Goal: Task Accomplishment & Management: Manage account settings

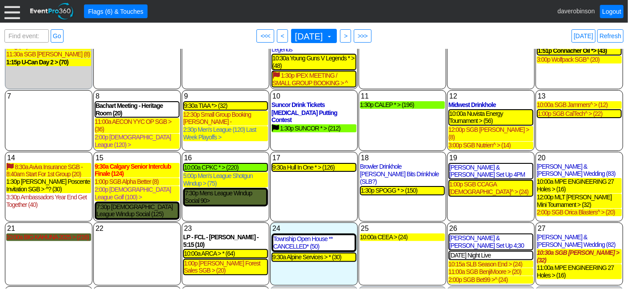
scroll to position [69, 0]
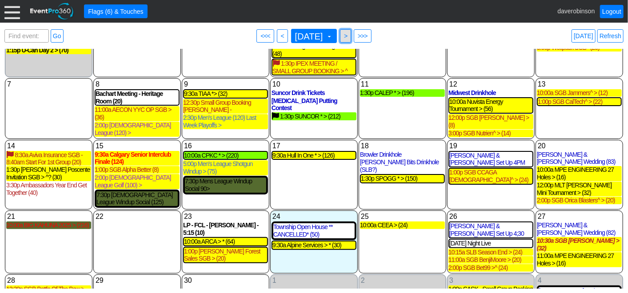
click at [349, 36] on span ">" at bounding box center [345, 36] width 7 height 9
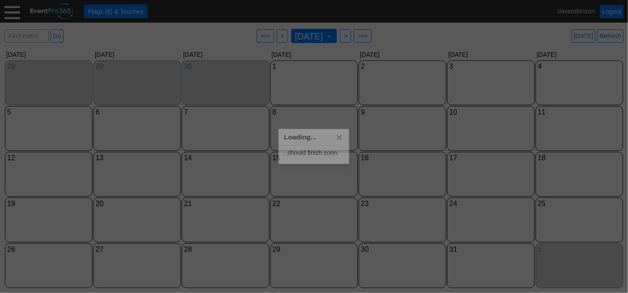
scroll to position [0, 0]
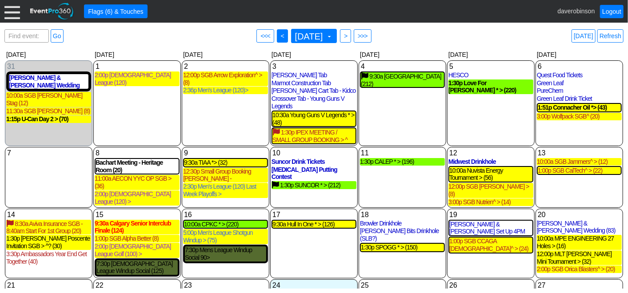
click at [279, 35] on span "<" at bounding box center [282, 36] width 7 height 9
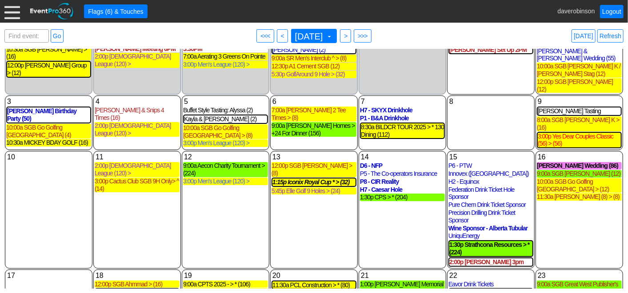
scroll to position [49, 0]
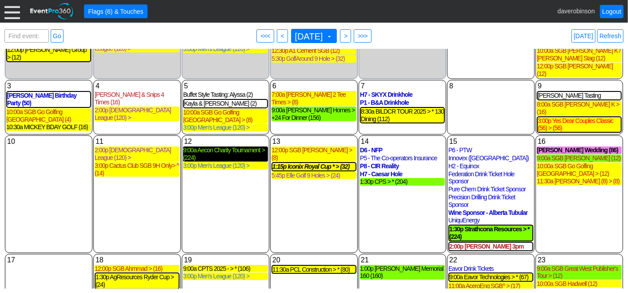
click at [246, 147] on div "9:00a Aecon Charity Tournament > (224)" at bounding box center [225, 154] width 85 height 15
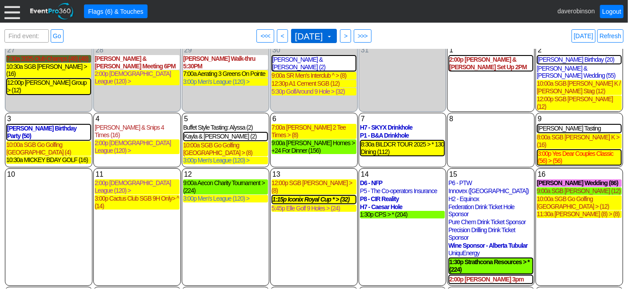
click at [333, 34] on span at bounding box center [329, 36] width 7 height 7
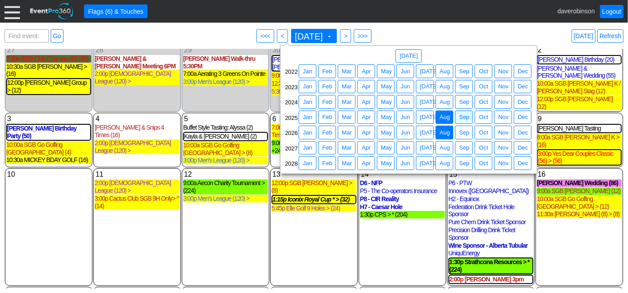
click at [445, 128] on span "Aug" at bounding box center [445, 132] width 14 height 9
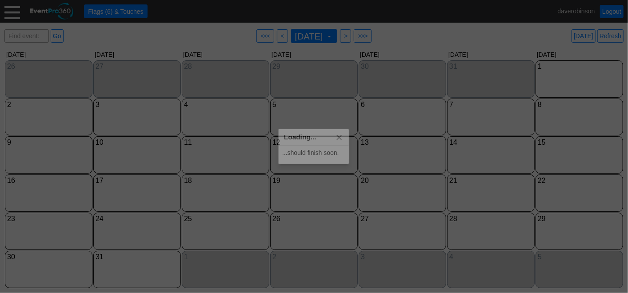
scroll to position [0, 0]
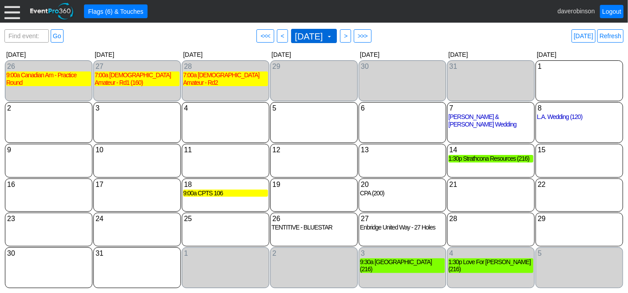
click at [333, 33] on span at bounding box center [329, 36] width 7 height 7
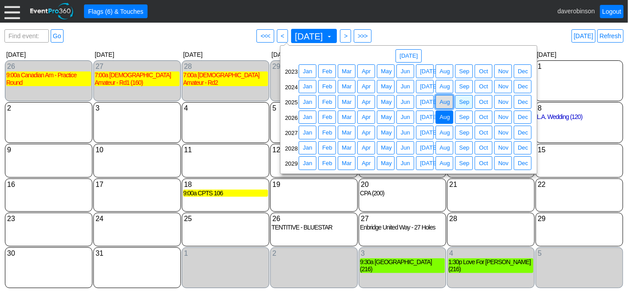
click at [443, 102] on span "Aug" at bounding box center [445, 102] width 14 height 9
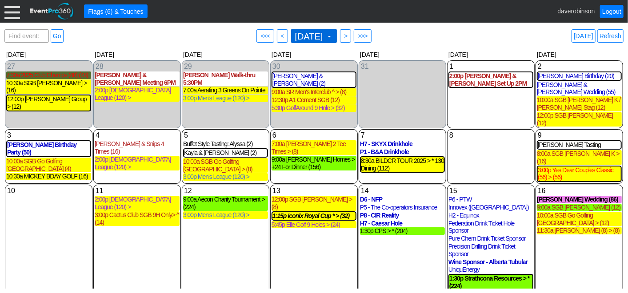
click at [333, 32] on span "August 2025 ▼" at bounding box center [313, 36] width 40 height 10
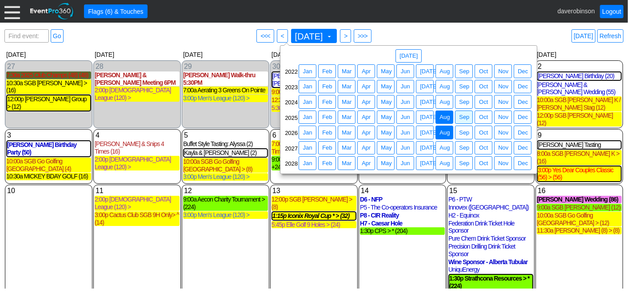
click at [442, 128] on span "Aug" at bounding box center [445, 132] width 14 height 9
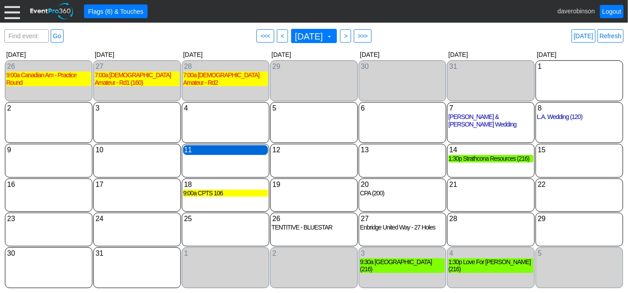
click at [196, 145] on div "11 Tuesday" at bounding box center [225, 150] width 85 height 10
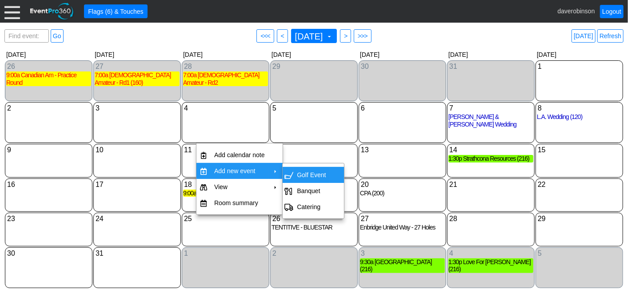
click at [291, 174] on span "Golf Event" at bounding box center [287, 175] width 7 height 7
type input "8/11/2026"
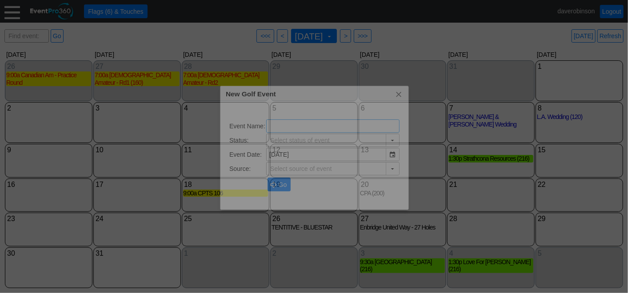
type input "Lead"
type input "The Hamptons Golf Club"
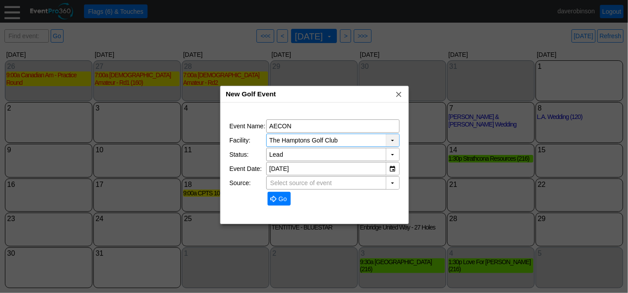
type input "AECON"
click at [391, 137] on div "▼" at bounding box center [392, 140] width 13 height 12
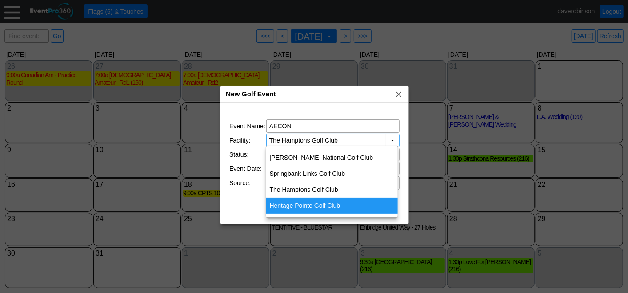
click at [336, 201] on div "Heritage Pointe Golf Club" at bounding box center [332, 206] width 132 height 16
type input "Heritage Pointe Golf Club"
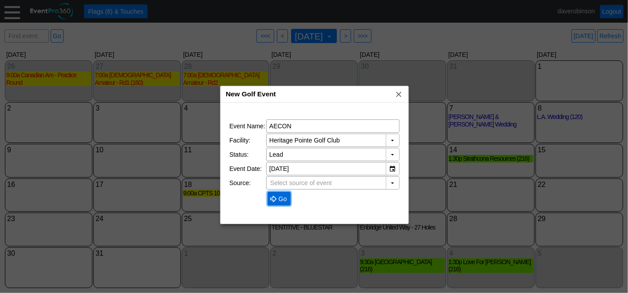
click at [274, 195] on span at bounding box center [273, 198] width 7 height 7
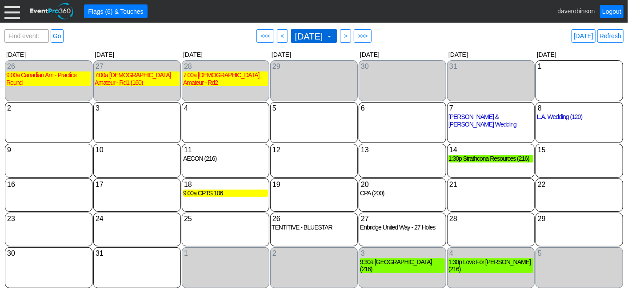
click at [325, 36] on span "August 2026" at bounding box center [309, 36] width 32 height 9
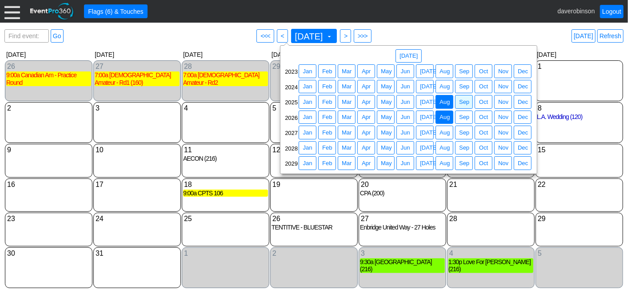
click at [449, 102] on span "Aug" at bounding box center [445, 102] width 14 height 9
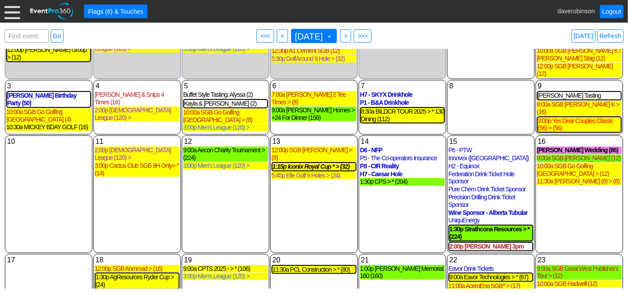
scroll to position [16, 0]
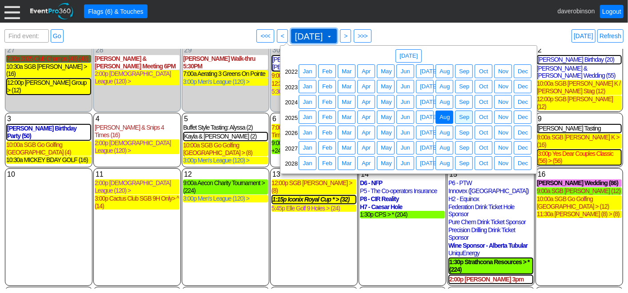
click at [333, 38] on span at bounding box center [329, 36] width 7 height 7
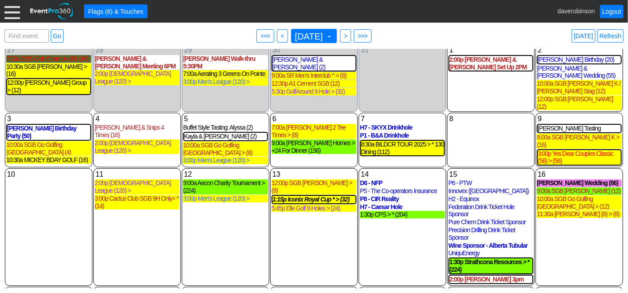
click at [434, 34] on div "Find event: enter title Go ● <<< ● < August 2025 ▼ ● > ● >>> Today Refresh" at bounding box center [313, 36] width 619 height 18
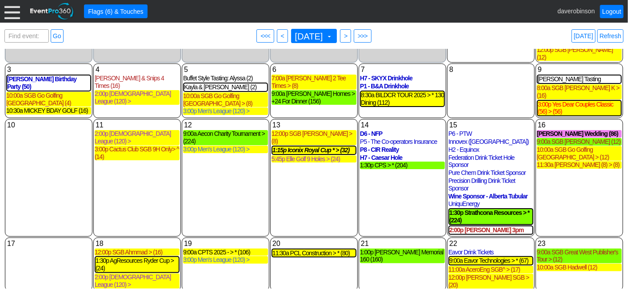
scroll to position [115, 0]
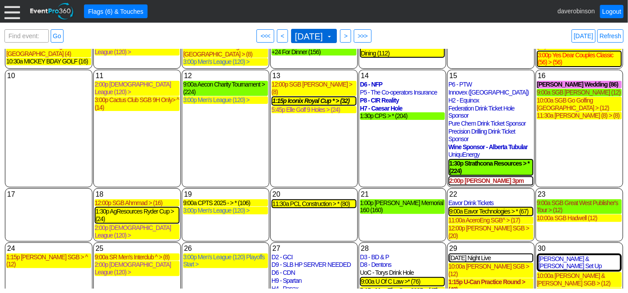
click at [337, 34] on span "August 2025 ▼" at bounding box center [314, 36] width 46 height 14
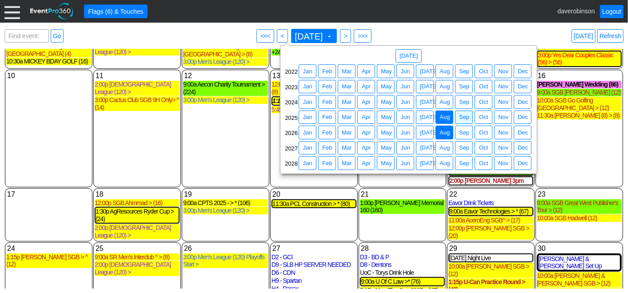
click at [446, 134] on span "Aug" at bounding box center [445, 132] width 14 height 9
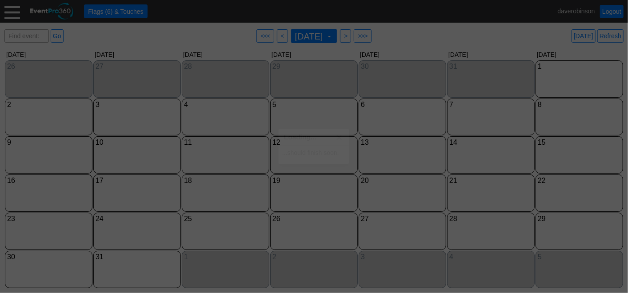
scroll to position [0, 0]
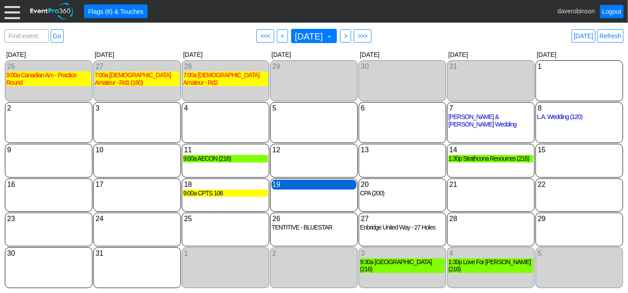
click at [292, 181] on div "19 Wednesday" at bounding box center [313, 185] width 85 height 10
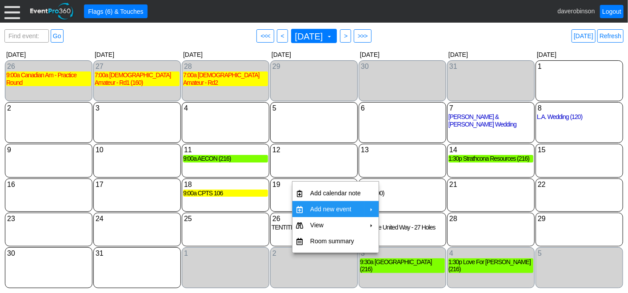
click at [332, 210] on td "Add new event" at bounding box center [336, 209] width 58 height 16
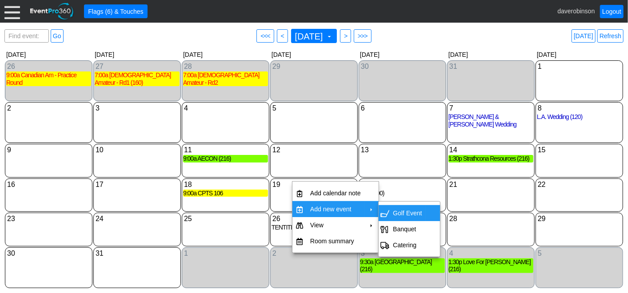
click at [396, 211] on td "Golf Event" at bounding box center [407, 213] width 36 height 16
type input "8/19/2026"
type input "Lead"
type input "The Hamptons Golf Club"
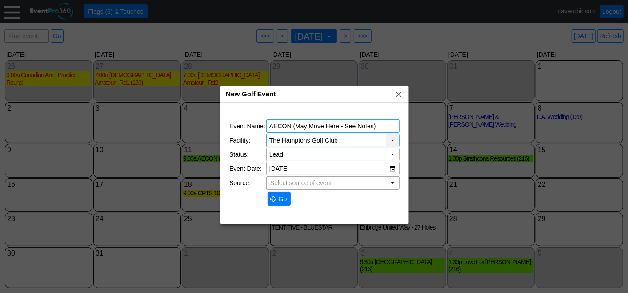
type input "AECON (May Move Here - See Notes)"
click at [394, 139] on div "▼" at bounding box center [392, 140] width 13 height 12
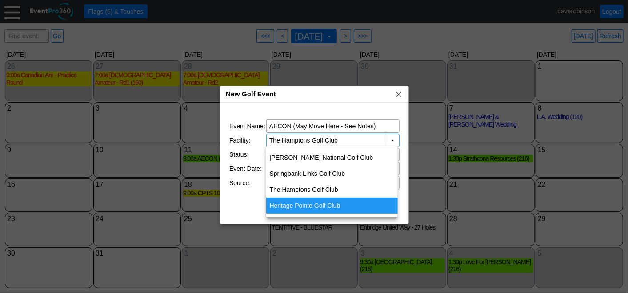
click at [325, 202] on div "Heritage Pointe Golf Club" at bounding box center [332, 206] width 132 height 16
type input "Heritage Pointe Golf Club"
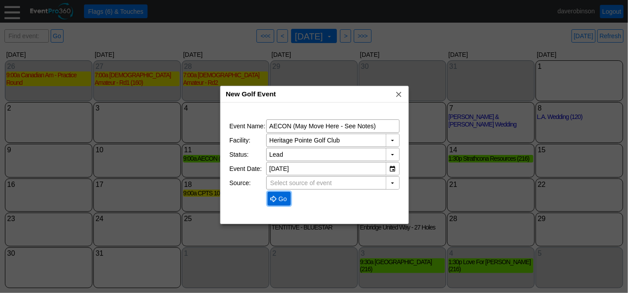
click at [280, 197] on span "Go" at bounding box center [283, 199] width 12 height 9
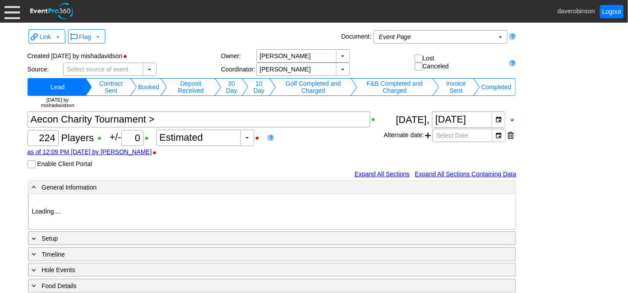
type input "Heritage Pointe Golf Club"
type input "Corporate Tournament"
type input "Scramble"
type input "Shotgun"
type input "Black"
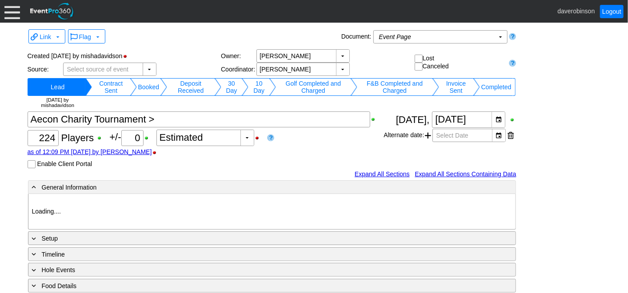
type input "Red"
type input "1082788"
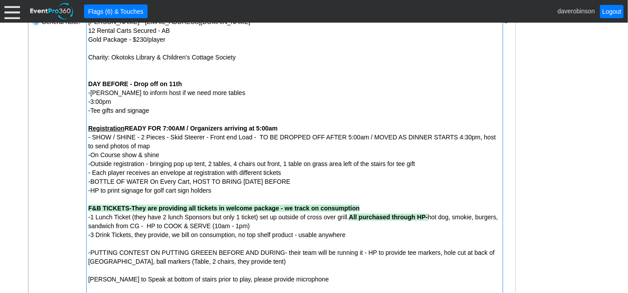
scroll to position [247, 0]
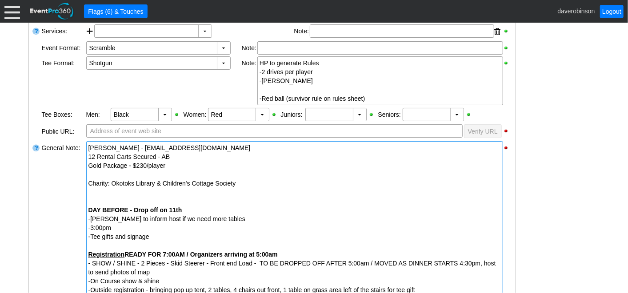
click at [89, 147] on div "Andrew - asears@aecon.com" at bounding box center [294, 147] width 412 height 9
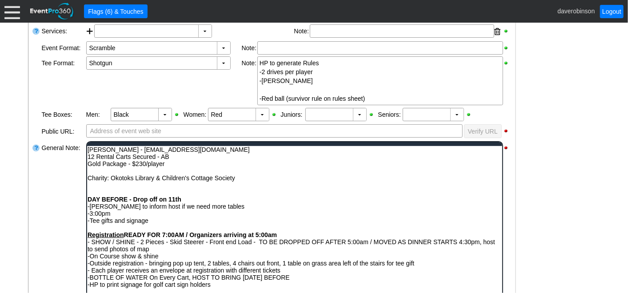
scroll to position [0, 0]
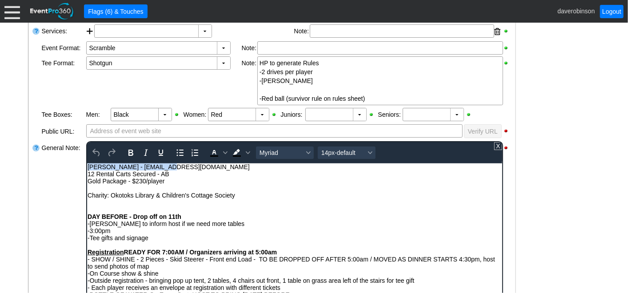
drag, startPoint x: 88, startPoint y: 167, endPoint x: 171, endPoint y: 166, distance: 84.0
click at [171, 166] on div "Andrew - asears@aecon.com" at bounding box center [294, 166] width 414 height 7
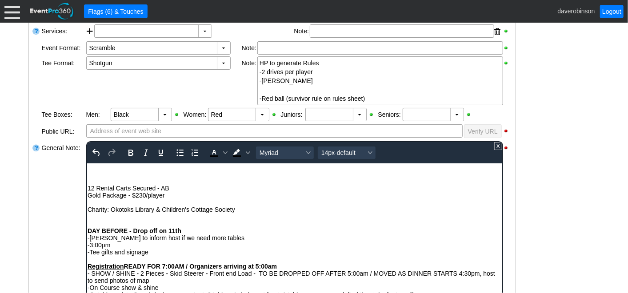
click at [114, 171] on div "Rich Text Area. Press ALT-0 for help." at bounding box center [294, 173] width 414 height 7
drag, startPoint x: 134, startPoint y: 170, endPoint x: 83, endPoint y: 164, distance: 51.8
click at [128, 149] on icon "Bold" at bounding box center [130, 152] width 11 height 11
click at [159, 150] on icon "Underline" at bounding box center [160, 152] width 11 height 11
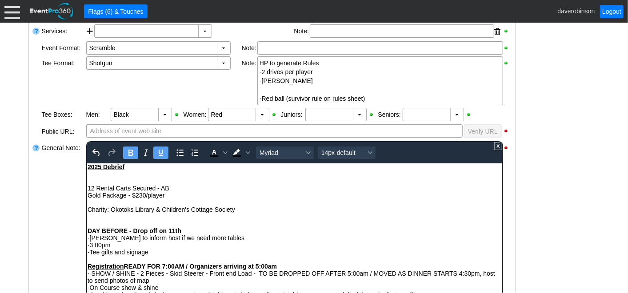
click at [125, 175] on div "Rich Text Area. Press ALT-0 for help." at bounding box center [294, 173] width 414 height 7
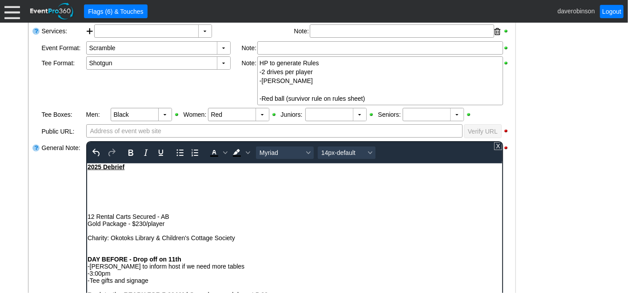
click at [113, 184] on div "Rich Text Area. Press ALT-0 for help." at bounding box center [294, 180] width 414 height 7
click at [91, 174] on div "Rich Text Area. Press ALT-0 for help." at bounding box center [294, 173] width 414 height 7
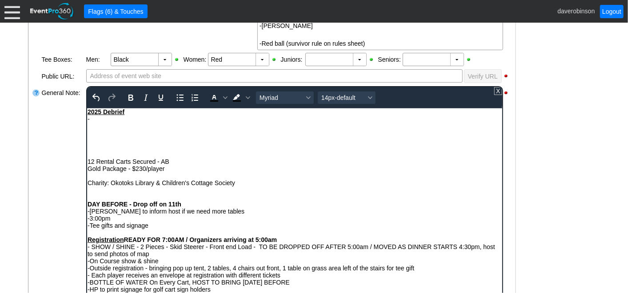
scroll to position [247, 0]
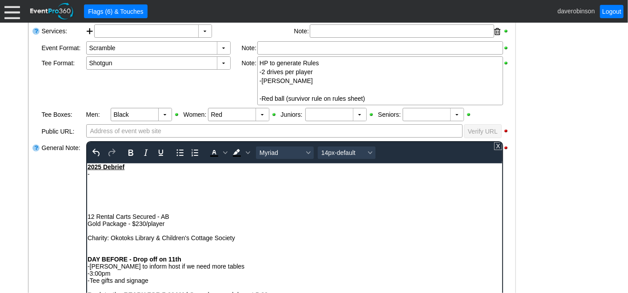
click at [110, 178] on div "Rich Text Area. Press ALT-0 for help." at bounding box center [294, 180] width 414 height 7
click at [106, 175] on div "-" at bounding box center [294, 173] width 414 height 7
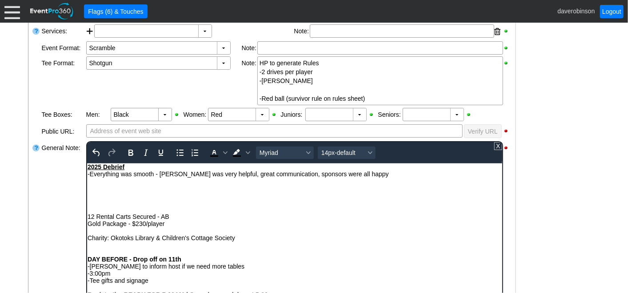
click at [107, 183] on div "Rich Text Area. Press ALT-0 for help." at bounding box center [294, 180] width 414 height 7
click at [156, 183] on div "-Less stressful than years past" at bounding box center [294, 180] width 414 height 7
click at [155, 183] on div "-Less stressful than years past" at bounding box center [294, 180] width 414 height 7
click at [194, 182] on div "-Less stressful than year's past" at bounding box center [294, 180] width 414 height 7
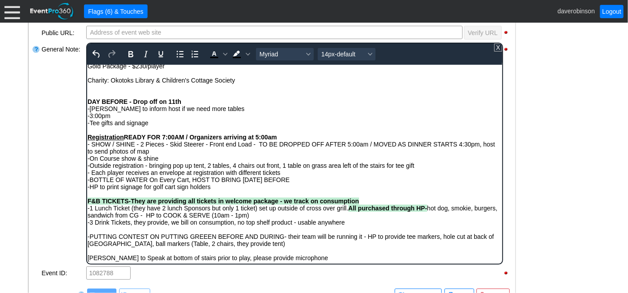
scroll to position [0, 0]
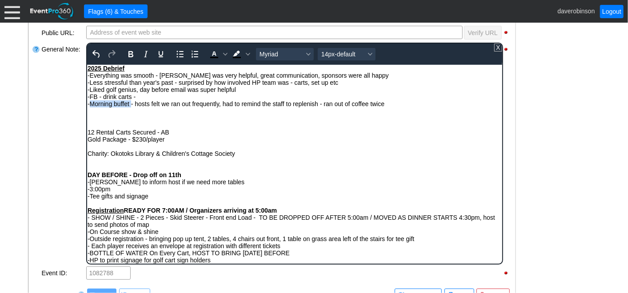
drag, startPoint x: 89, startPoint y: 105, endPoint x: 130, endPoint y: 102, distance: 41.0
click at [130, 102] on div "-Morning buffet - hosts felt we ran out frequently, had to remind the staff to …" at bounding box center [294, 103] width 414 height 7
click at [132, 52] on icon "Bold" at bounding box center [130, 54] width 11 height 11
click at [249, 52] on icon "Background color Black" at bounding box center [247, 54] width 4 height 4
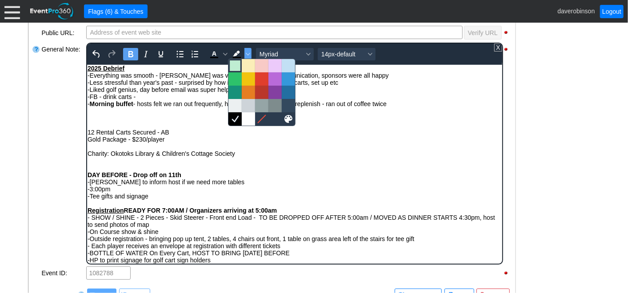
drag, startPoint x: 234, startPoint y: 67, endPoint x: 79, endPoint y: 45, distance: 156.5
click at [234, 67] on div at bounding box center [235, 65] width 11 height 11
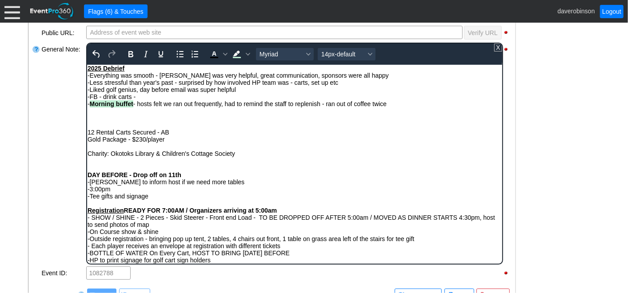
click at [160, 118] on div "Rich Text Area. Press ALT-0 for help." at bounding box center [294, 117] width 414 height 7
click at [96, 111] on div "Rich Text Area. Press ALT-0 for help." at bounding box center [294, 110] width 414 height 7
click at [137, 98] on div "-FB - drink carts -" at bounding box center [294, 96] width 414 height 7
click at [401, 104] on div "- Morning buffet - hosts felt we ran out frequently, had to remind the staff to…" at bounding box center [294, 103] width 414 height 7
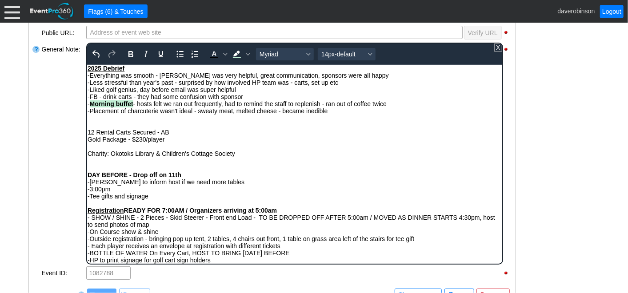
click at [304, 130] on div "12 Rental Carts Secured - AB" at bounding box center [294, 131] width 414 height 7
click at [129, 69] on div "2025 Debrief" at bounding box center [294, 67] width 414 height 7
drag, startPoint x: 130, startPoint y: 68, endPoint x: 77, endPoint y: 68, distance: 52.4
click at [223, 53] on icon "Text color Black" at bounding box center [225, 54] width 4 height 4
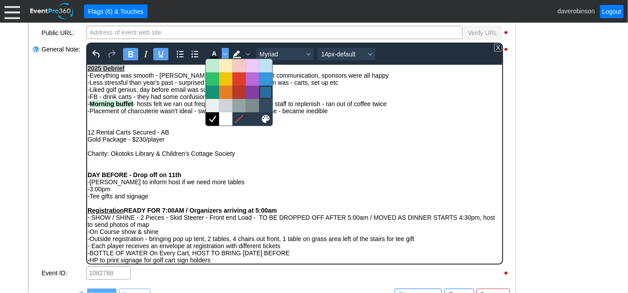
drag, startPoint x: 263, startPoint y: 92, endPoint x: 154, endPoint y: 37, distance: 122.0
click at [263, 92] on div at bounding box center [265, 92] width 11 height 11
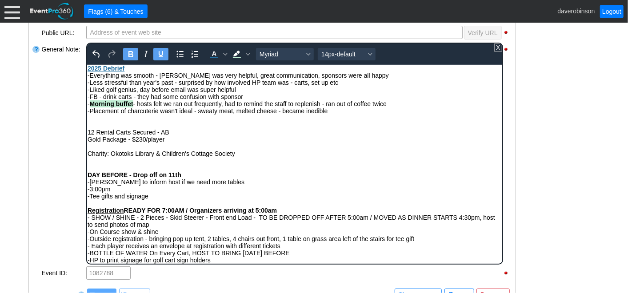
click at [181, 114] on div "-Placement of charcuterie wasn't ideal - sweaty meat, melted cheese - became in…" at bounding box center [294, 110] width 414 height 7
click at [145, 117] on div "Rich Text Area. Press ALT-0 for help." at bounding box center [294, 117] width 414 height 7
drag, startPoint x: 89, startPoint y: 109, endPoint x: 191, endPoint y: 110, distance: 102.2
click at [191, 110] on div "-Placement of charcuterie wasn't ideal - sweaty meat, melted cheese - became in…" at bounding box center [294, 110] width 414 height 7
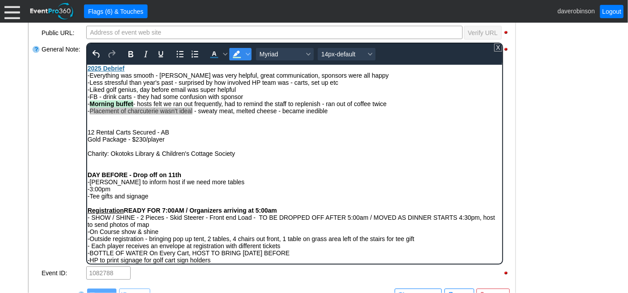
drag, startPoint x: 235, startPoint y: 56, endPoint x: 126, endPoint y: 41, distance: 109.3
click at [235, 57] on icon "Background color Light Green" at bounding box center [236, 57] width 8 height 1
click at [205, 119] on div "Rich Text Area. Press ALT-0 for help." at bounding box center [294, 117] width 414 height 7
click at [154, 121] on div "-Salad bar - miscommjnication on" at bounding box center [294, 117] width 414 height 7
click at [191, 116] on div "-Salad bar - miscommunication on" at bounding box center [294, 117] width 414 height 7
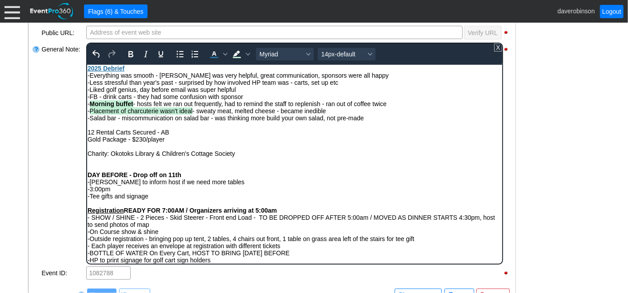
click at [42, 103] on div "General Note:" at bounding box center [63, 154] width 44 height 224
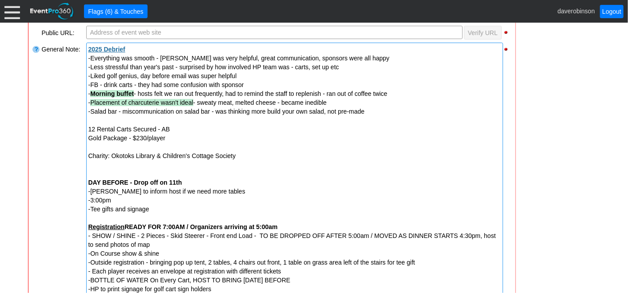
drag, startPoint x: 117, startPoint y: 109, endPoint x: 111, endPoint y: 110, distance: 6.3
click at [111, 110] on div "-Salad bar - miscommunication on salad bar - was thinking more build your own s…" at bounding box center [294, 111] width 412 height 9
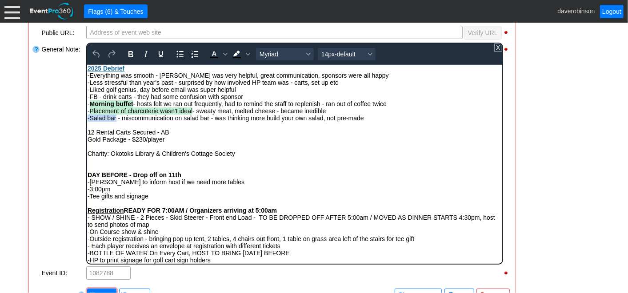
drag, startPoint x: 116, startPoint y: 119, endPoint x: 87, endPoint y: 118, distance: 29.8
click at [87, 118] on div "-Salad bar - miscommunication on salad bar - was thinking more build your own s…" at bounding box center [294, 117] width 414 height 7
click at [246, 53] on icon "Background color Black" at bounding box center [247, 54] width 4 height 3
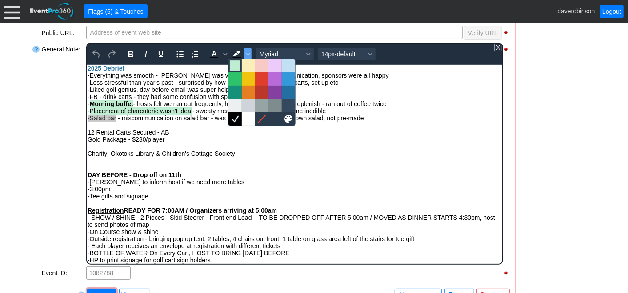
click at [236, 67] on div at bounding box center [235, 65] width 11 height 11
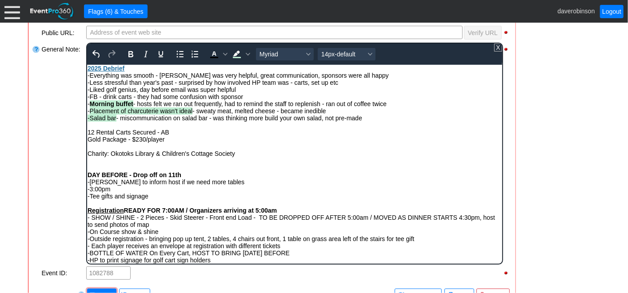
click at [237, 121] on div "-Salad bar - miscommunication on salad bar - was thinking more build your own s…" at bounding box center [294, 117] width 414 height 7
click at [113, 125] on div "Rich Text Area. Press ALT-0 for help." at bounding box center [294, 124] width 414 height 7
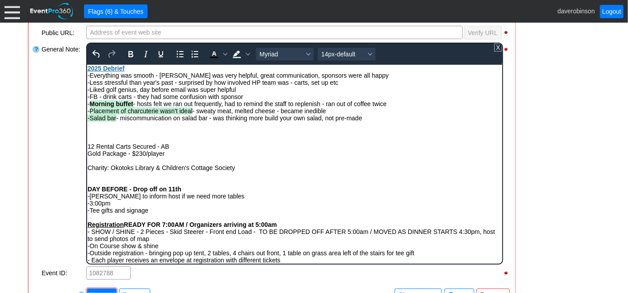
click at [91, 127] on div "Rich Text Area. Press ALT-0 for help." at bounding box center [294, 124] width 414 height 7
drag, startPoint x: 88, startPoint y: 120, endPoint x: 116, endPoint y: 118, distance: 28.0
click at [116, 118] on div "-Salad bar - miscommunication on salad bar - was thinking more build your own s…" at bounding box center [294, 117] width 414 height 7
click at [131, 53] on icon "Bold" at bounding box center [130, 54] width 5 height 6
click at [129, 132] on div "Rich Text Area. Press ALT-0 for help." at bounding box center [294, 131] width 414 height 7
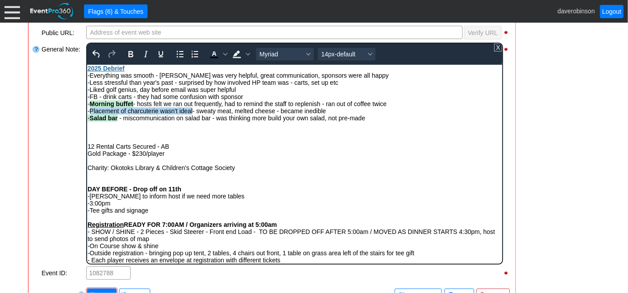
drag, startPoint x: 89, startPoint y: 111, endPoint x: 191, endPoint y: 110, distance: 102.2
click at [191, 110] on div "- Placement of charcuterie wasn't ideal - sweaty meat, melted cheese - became i…" at bounding box center [294, 110] width 414 height 7
click at [131, 53] on icon "Bold" at bounding box center [130, 54] width 5 height 6
click at [126, 128] on div "Rich Text Area. Press ALT-0 for help." at bounding box center [294, 124] width 414 height 7
click at [87, 120] on span "- Salad bar" at bounding box center [102, 117] width 30 height 7
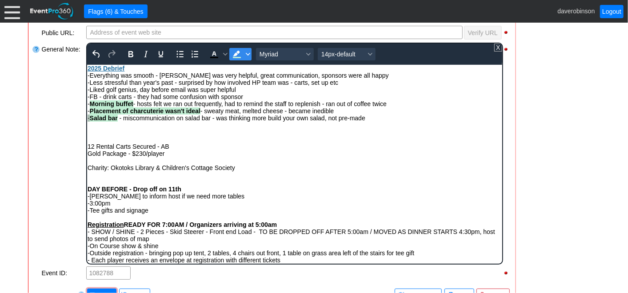
click at [245, 55] on span "Background color Light Green" at bounding box center [247, 54] width 7 height 12
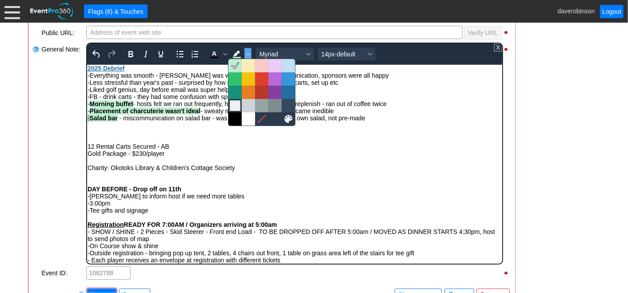
click at [236, 104] on div at bounding box center [235, 105] width 11 height 11
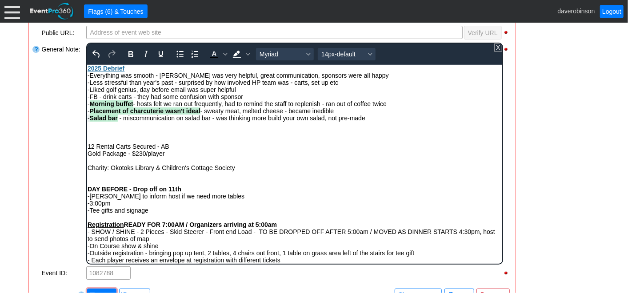
click at [138, 127] on div "Rich Text Area. Press ALT-0 for help." at bounding box center [294, 124] width 414 height 7
drag, startPoint x: 89, startPoint y: 125, endPoint x: 110, endPoint y: 125, distance: 20.9
click at [110, 125] on div "-Timings were all good" at bounding box center [294, 124] width 414 height 7
click at [129, 51] on icon "Bold" at bounding box center [130, 54] width 11 height 11
click at [146, 52] on icon "Italic" at bounding box center [145, 54] width 11 height 11
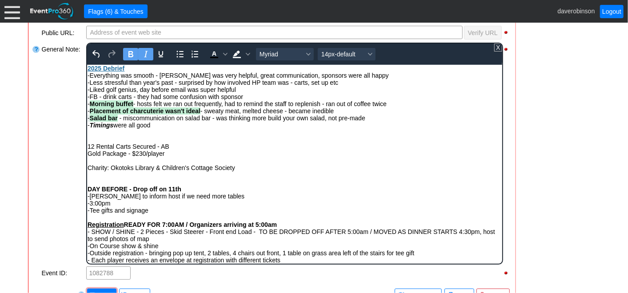
click at [172, 125] on div "- Timings were all good" at bounding box center [294, 124] width 414 height 7
click at [125, 128] on div "- Timings were all good" at bounding box center [294, 124] width 414 height 7
click at [101, 130] on div "Rich Text Area. Press ALT-0 for help." at bounding box center [294, 131] width 414 height 7
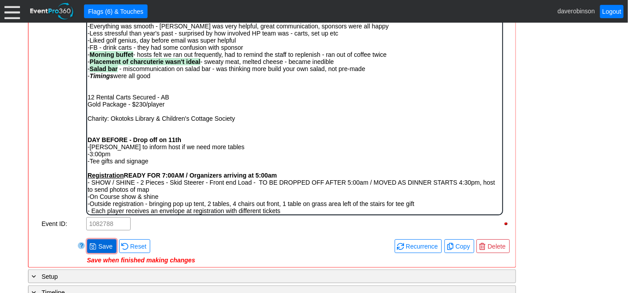
click at [103, 246] on div "Remove all highlights Facility: ▼ Χ Heritage Pointe Golf Club Event Type: ▼ Χ C…" at bounding box center [272, 33] width 480 height 461
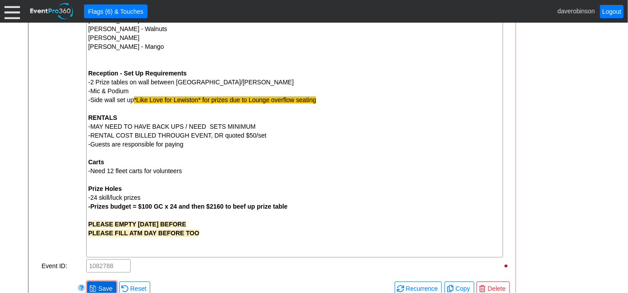
click at [101, 285] on span "Save" at bounding box center [105, 288] width 18 height 9
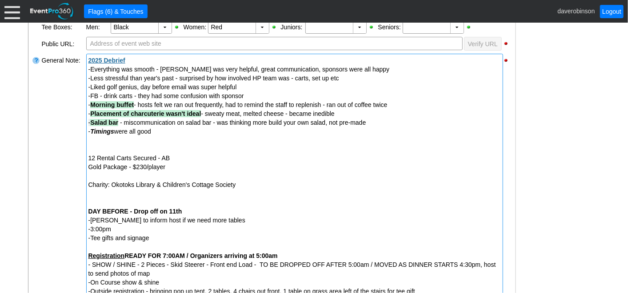
scroll to position [313, 0]
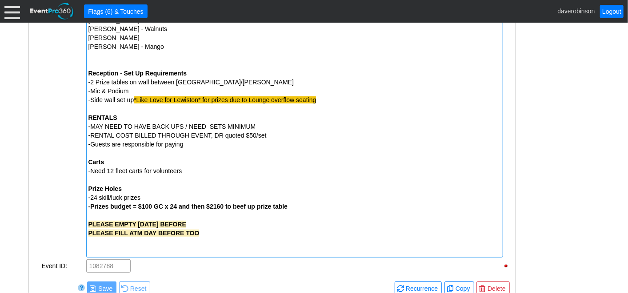
click at [186, 179] on div "-Guests are responsible for paying Carts -Need 12 fleet carts for volunteers Pr…" at bounding box center [294, 175] width 412 height 71
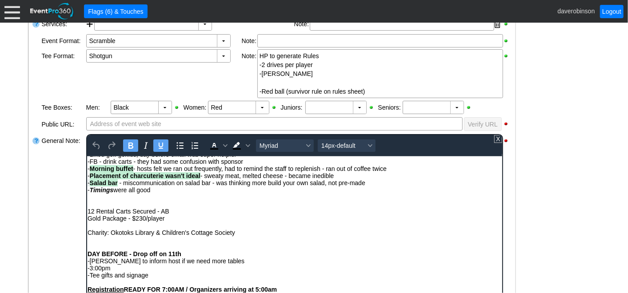
scroll to position [49, 0]
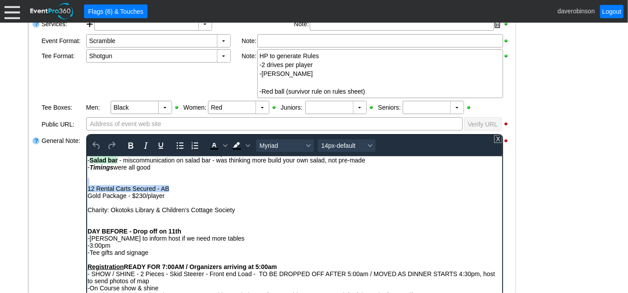
drag, startPoint x: 175, startPoint y: 188, endPoint x: 109, endPoint y: 183, distance: 65.5
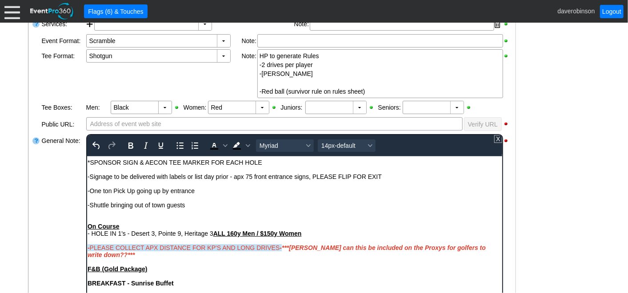
scroll to position [296, 0]
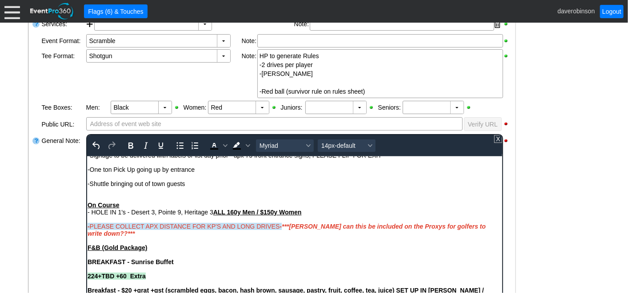
click at [98, 199] on div "On Course - HOLE IN 1's - Desert 3, Pointe 9, Heritage 3 ALL 160y Men / $150y W…" at bounding box center [294, 219] width 414 height 64
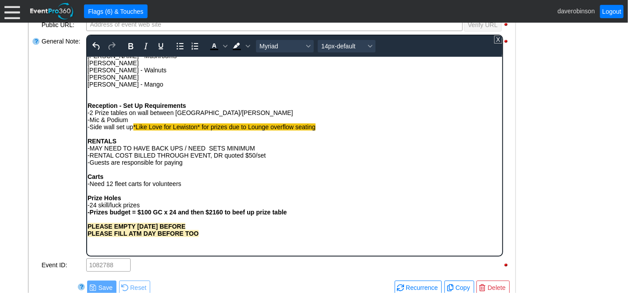
scroll to position [353, 0]
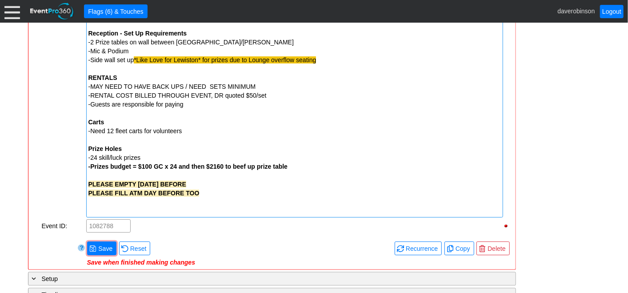
scroll to position [1142, 0]
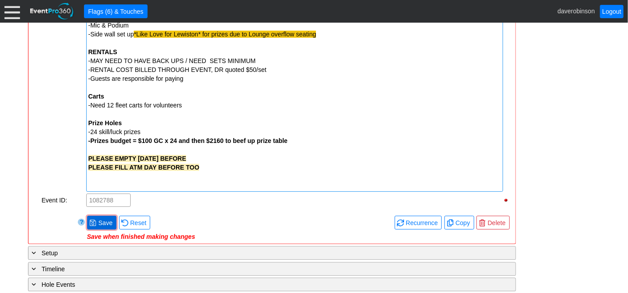
click at [106, 219] on span "Save" at bounding box center [105, 223] width 18 height 9
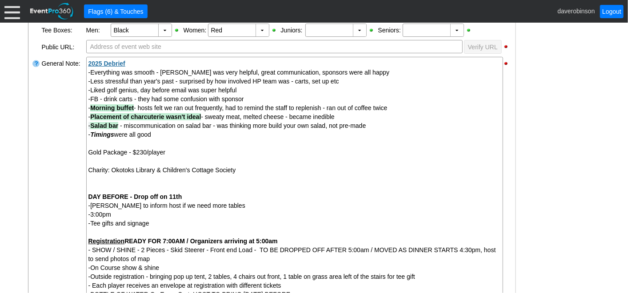
scroll to position [381, 0]
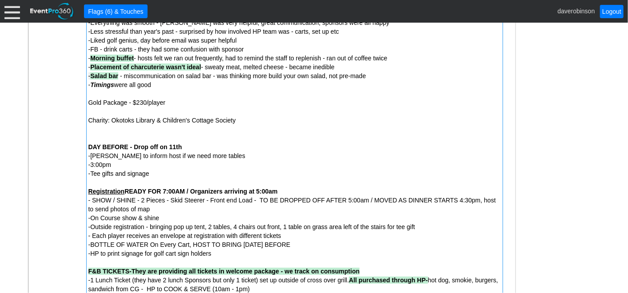
click at [100, 112] on div "Charity: Okotoks Library & Children's Cottage Society" at bounding box center [294, 120] width 412 height 27
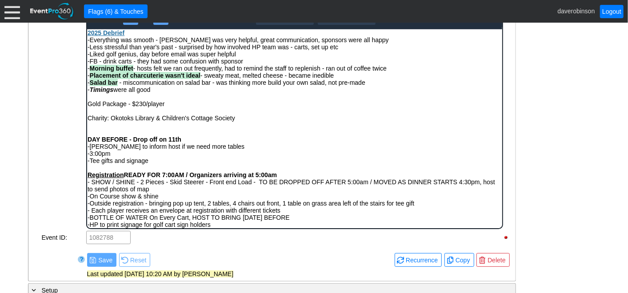
scroll to position [0, 0]
click at [95, 111] on div "Charity: Okotoks Library & Children's Cottage Society" at bounding box center [294, 117] width 414 height 21
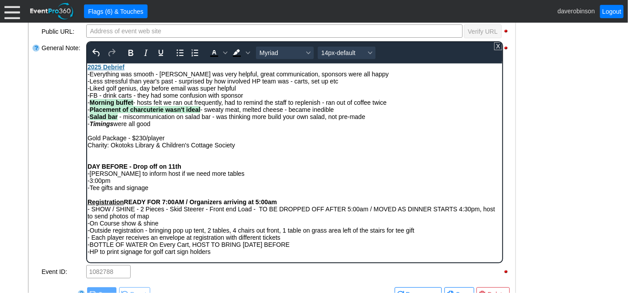
scroll to position [331, 0]
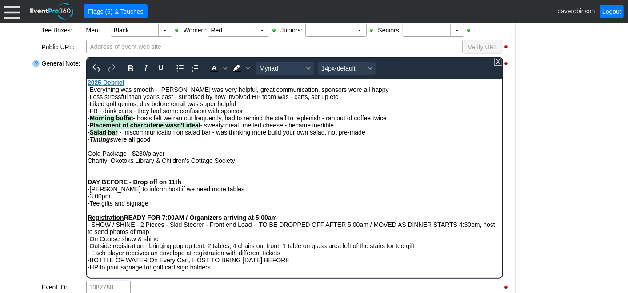
click at [181, 144] on div "Rich Text Area. Press ALT-0 for help." at bounding box center [294, 146] width 414 height 7
drag, startPoint x: 169, startPoint y: 143, endPoint x: 172, endPoint y: 167, distance: 24.6
click at [246, 67] on icon "Background color Black" at bounding box center [247, 68] width 4 height 3
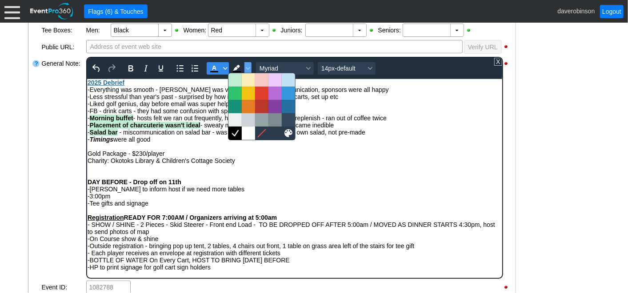
click at [223, 67] on icon "Text color Black" at bounding box center [225, 68] width 4 height 3
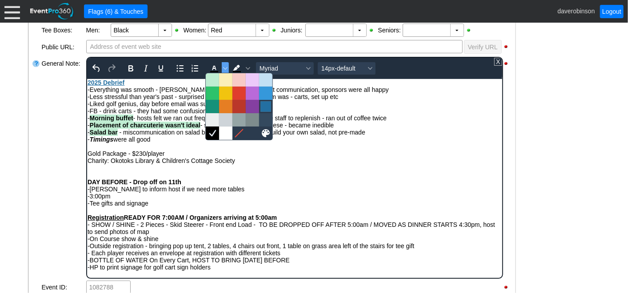
click at [269, 108] on div at bounding box center [265, 106] width 11 height 11
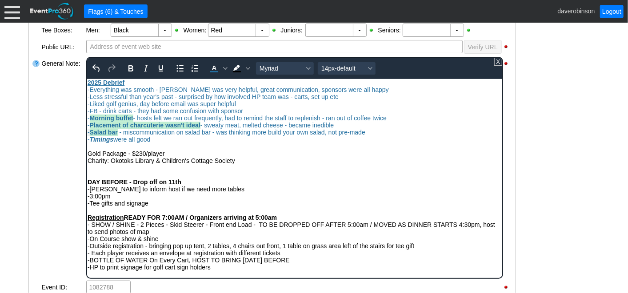
click at [175, 146] on div "Rich Text Area. Press ALT-0 for help." at bounding box center [294, 146] width 414 height 7
click at [157, 140] on div "- Timings were all good" at bounding box center [294, 138] width 414 height 7
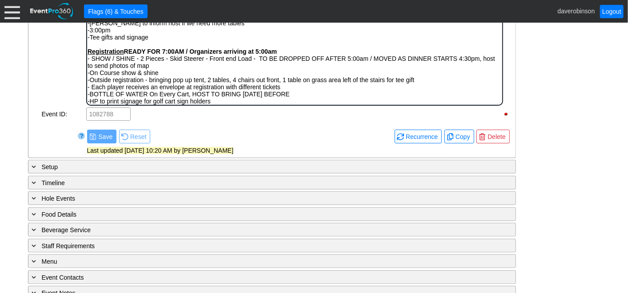
scroll to position [529, 0]
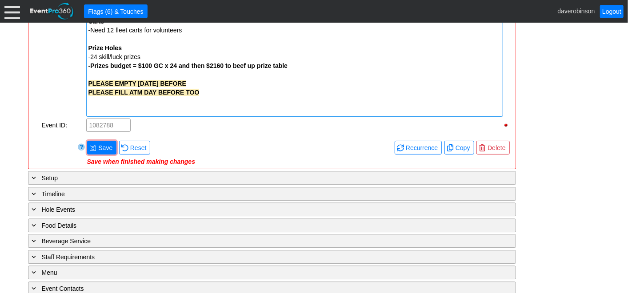
scroll to position [1219, 0]
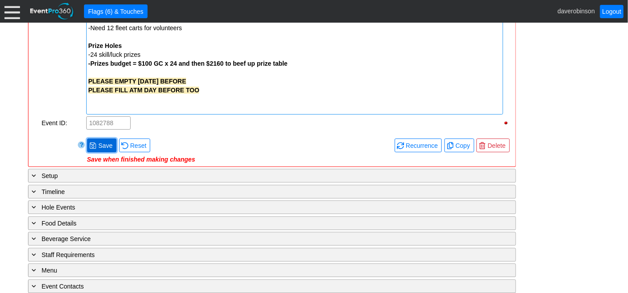
click at [102, 142] on span "Save" at bounding box center [105, 145] width 18 height 9
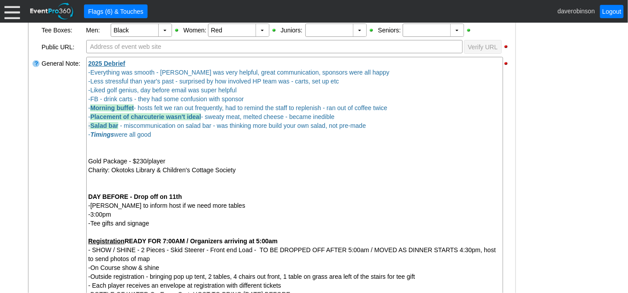
scroll to position [282, 0]
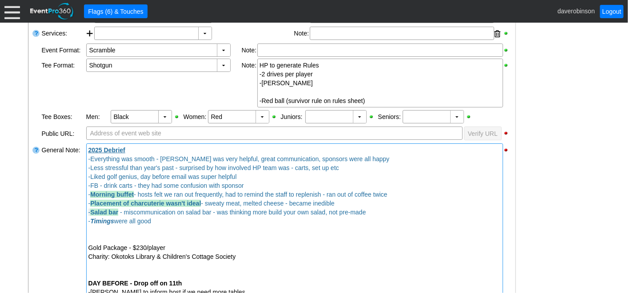
scroll to position [232, 0]
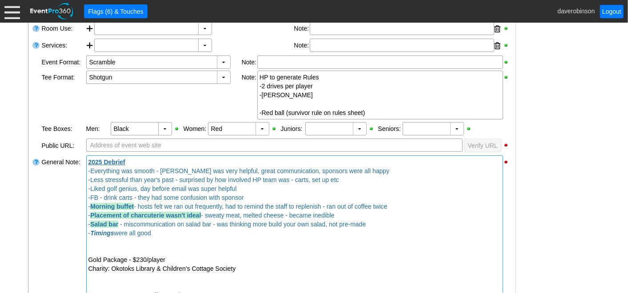
click at [160, 234] on div "- Timings were all good" at bounding box center [294, 233] width 412 height 9
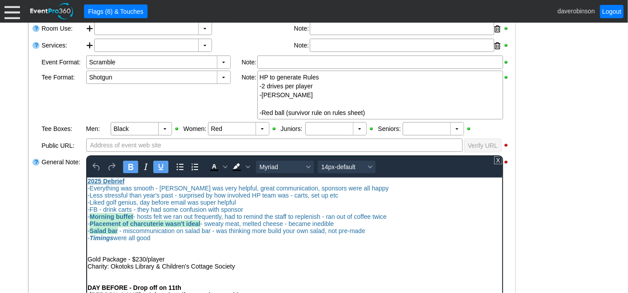
scroll to position [0, 0]
click at [161, 240] on div "- Timings were all good" at bounding box center [294, 237] width 414 height 7
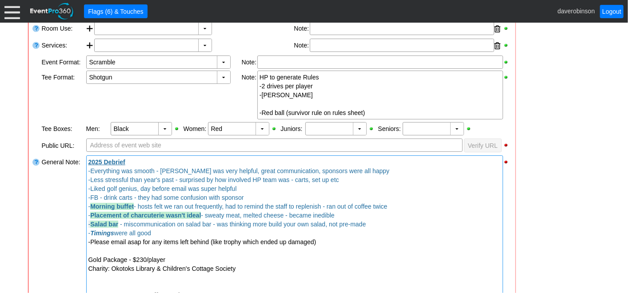
click at [317, 239] on div "-Please email asap for any items left behind (like trophy which ended up damage…" at bounding box center [294, 242] width 412 height 9
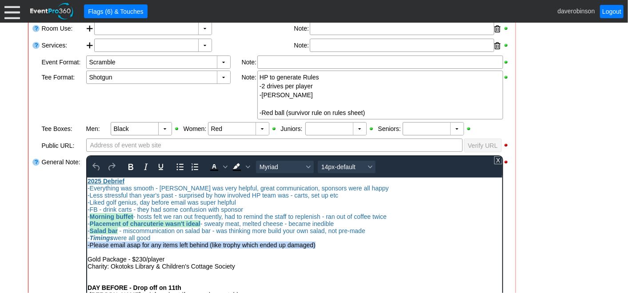
drag, startPoint x: 319, startPoint y: 245, endPoint x: 86, endPoint y: 244, distance: 232.8
click at [222, 162] on span "Text color Black" at bounding box center [224, 167] width 7 height 12
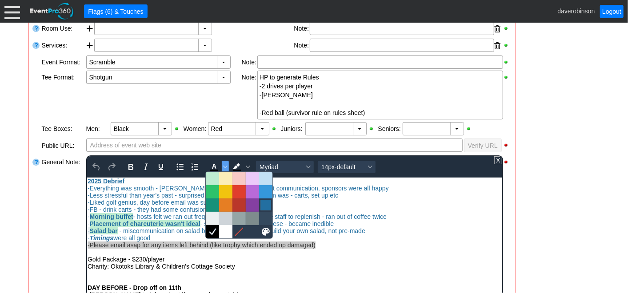
click at [263, 200] on div at bounding box center [265, 205] width 11 height 11
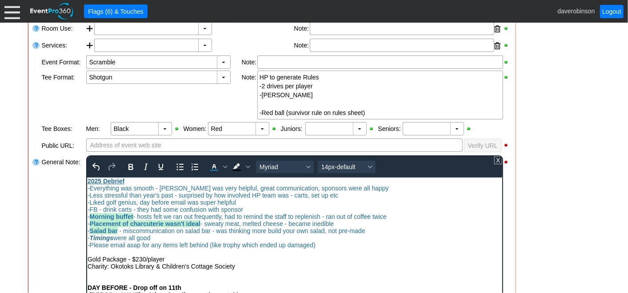
click at [350, 263] on div "Gold Package - $230/player" at bounding box center [294, 258] width 414 height 7
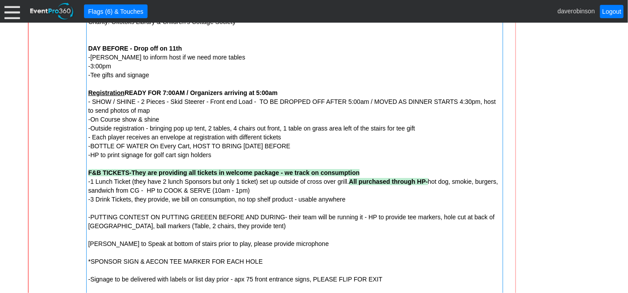
scroll to position [1077, 0]
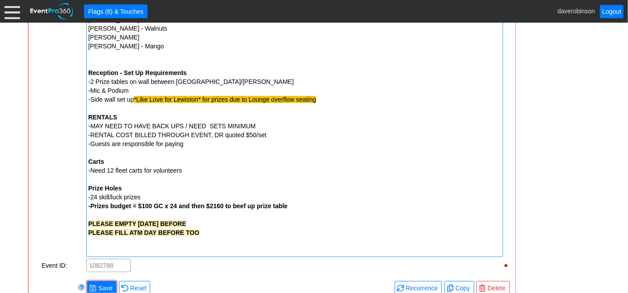
click at [105, 284] on span "Save" at bounding box center [105, 288] width 18 height 9
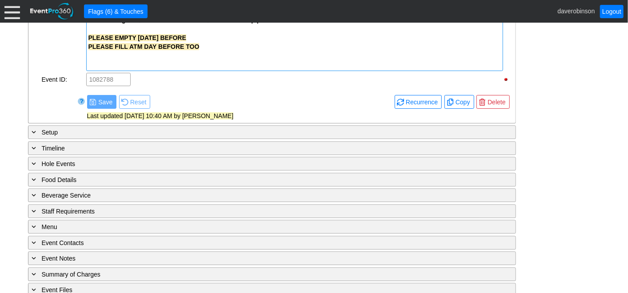
scroll to position [1269, 0]
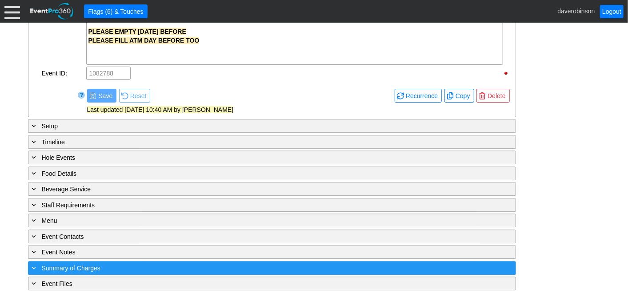
click at [42, 265] on span "Summary of Charges" at bounding box center [71, 268] width 59 height 7
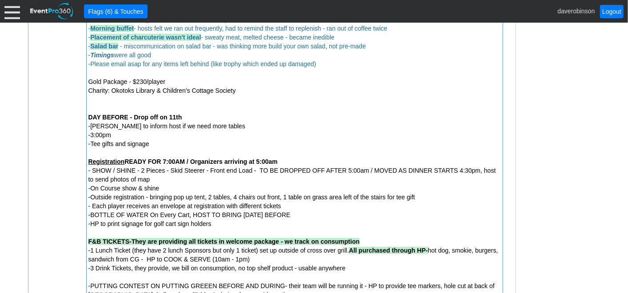
scroll to position [336, 0]
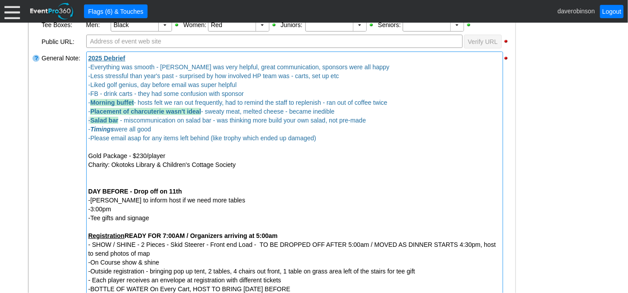
click at [242, 82] on div "-Liked golf genius, day before email was super helpful" at bounding box center [294, 84] width 412 height 9
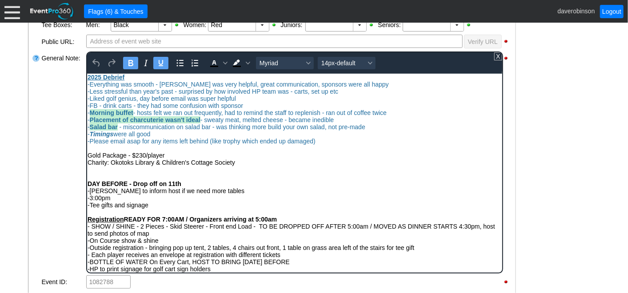
scroll to position [0, 0]
click at [240, 96] on div "-Liked golf genius, day before email was super helpful" at bounding box center [294, 98] width 414 height 7
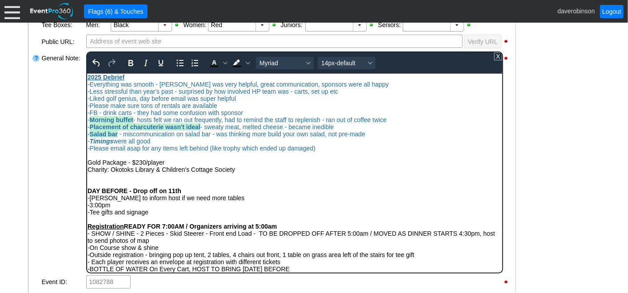
click at [54, 134] on div "General Note:" at bounding box center [63, 163] width 44 height 224
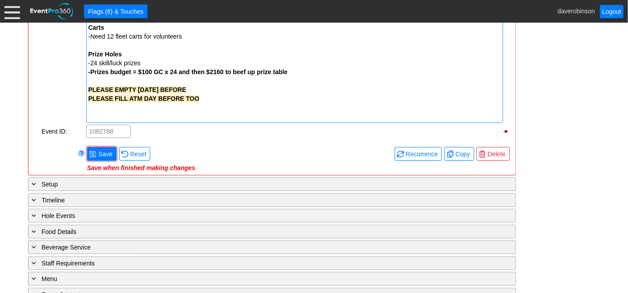
scroll to position [1225, 0]
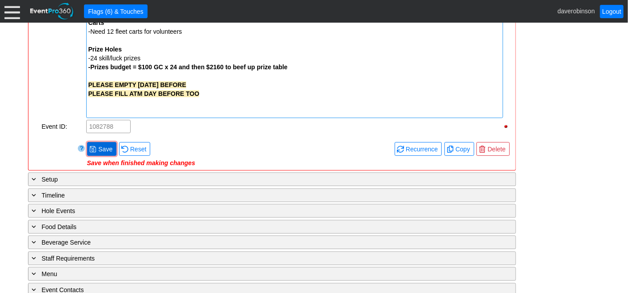
click at [103, 145] on span "Save" at bounding box center [105, 149] width 18 height 9
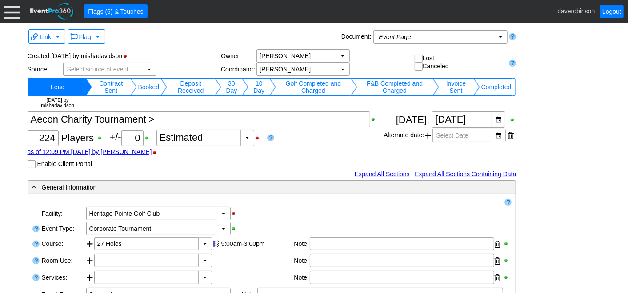
scroll to position [1085, 0]
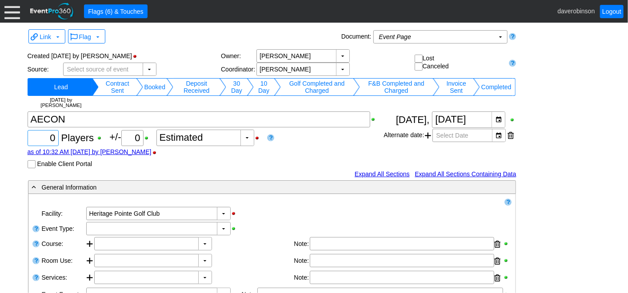
drag, startPoint x: 45, startPoint y: 137, endPoint x: 62, endPoint y: 139, distance: 16.9
click at [62, 139] on div "Χ 0 Players +/- Χ 0 ▼ Χ Estimated as of 10:32 AM on Wednesday, 9/24/2025 by dav…" at bounding box center [206, 140] width 356 height 57
type input "216"
click at [281, 159] on div "Χ 216 Players +/- Χ 0 ▼ Χ Estimated as of 10:32 AM on Wednesday, 9/24/2025 by d…" at bounding box center [206, 140] width 356 height 57
click at [152, 86] on td "Booked" at bounding box center [155, 87] width 24 height 18
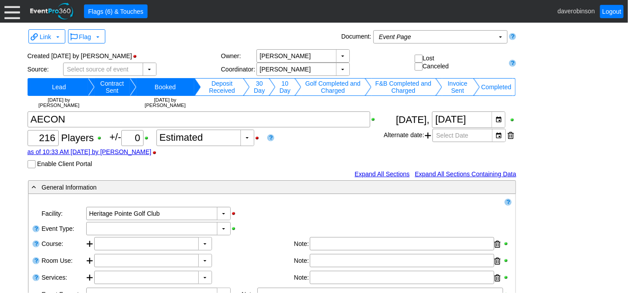
click at [72, 86] on td "Lead" at bounding box center [59, 87] width 58 height 18
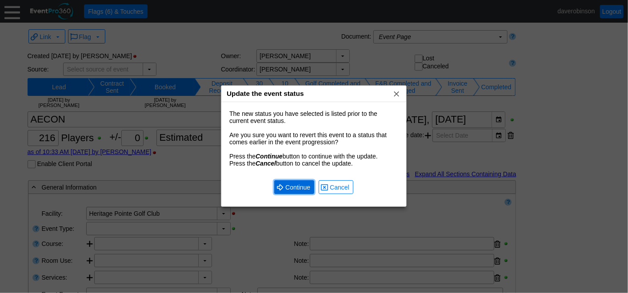
click at [295, 183] on span "● Continue" at bounding box center [294, 187] width 36 height 9
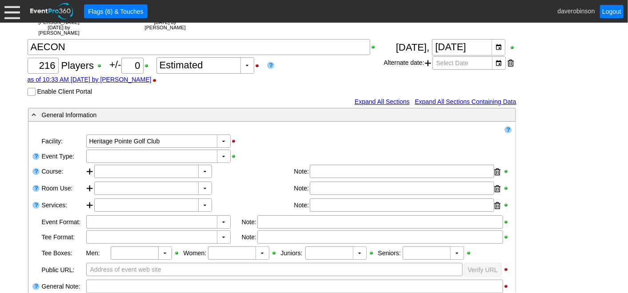
scroll to position [99, 0]
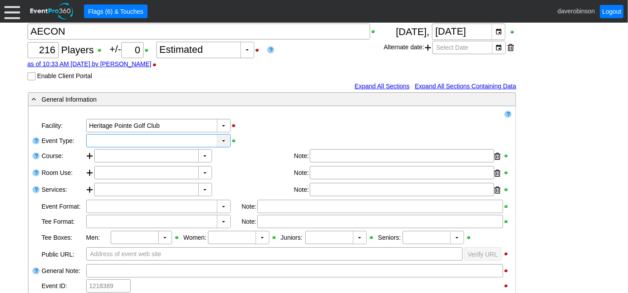
click at [224, 138] on div "▼" at bounding box center [223, 141] width 13 height 12
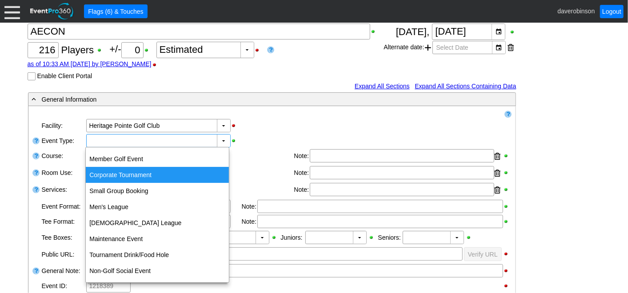
click at [124, 174] on div "Corporate Tournament" at bounding box center [157, 175] width 143 height 16
type input "Corporate Tournament"
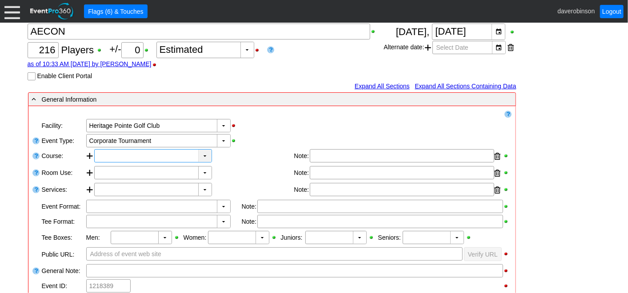
click at [205, 155] on div "▼" at bounding box center [204, 156] width 13 height 12
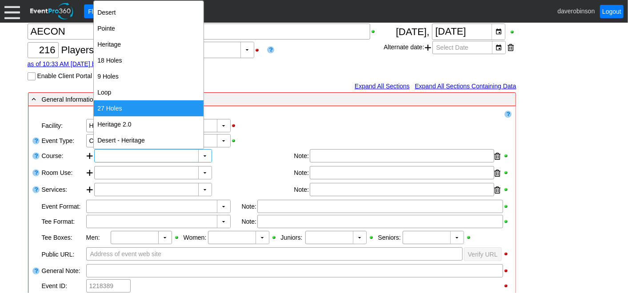
click at [136, 104] on div "27 Holes" at bounding box center [149, 108] width 110 height 16
type input "27 Holes"
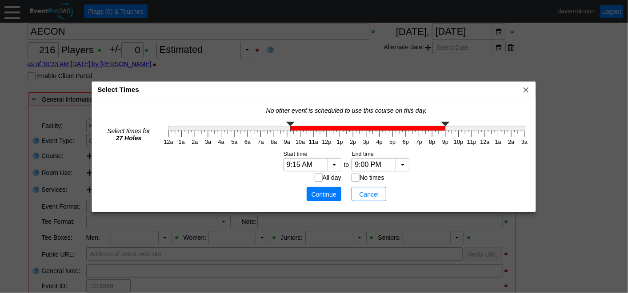
type input "9:00 AM"
click at [285, 130] on g at bounding box center [346, 126] width 356 height 9
type input "3:00 PM"
click at [365, 131] on g "12a 1a 2a 3a 4a 5a 6a 7a 8a 9a 10a 11a 12p 1p 2p 3p 4p 5p 6p 7p 8p 9p 10p 11p 1…" at bounding box center [346, 134] width 369 height 28
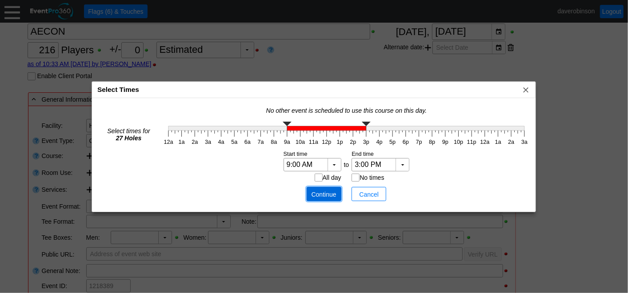
click at [329, 192] on span "Continue" at bounding box center [324, 194] width 27 height 9
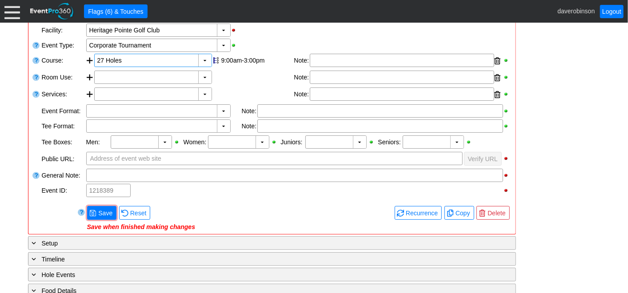
scroll to position [197, 0]
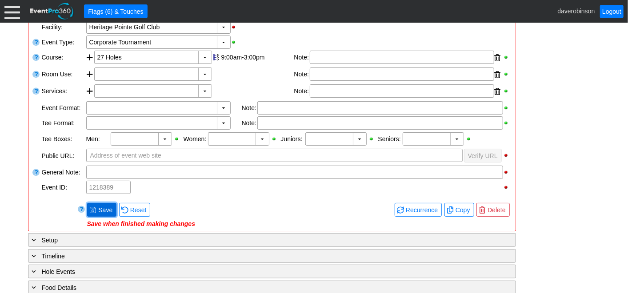
click at [103, 211] on span "Save" at bounding box center [105, 210] width 18 height 9
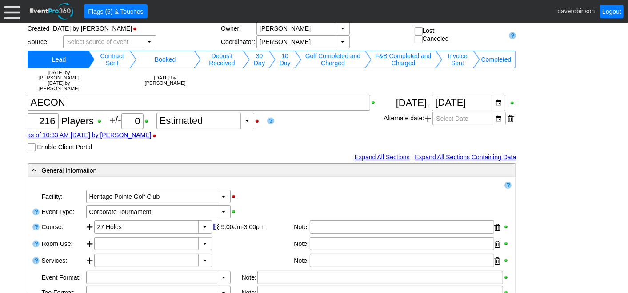
scroll to position [0, 0]
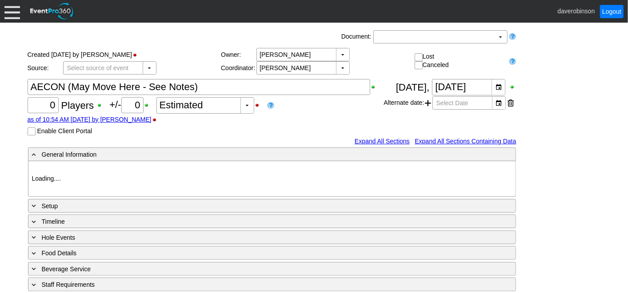
type input "Heritage Pointe Golf Club"
type input "1218423"
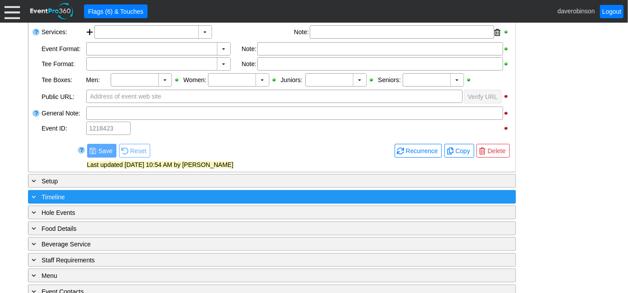
scroll to position [247, 0]
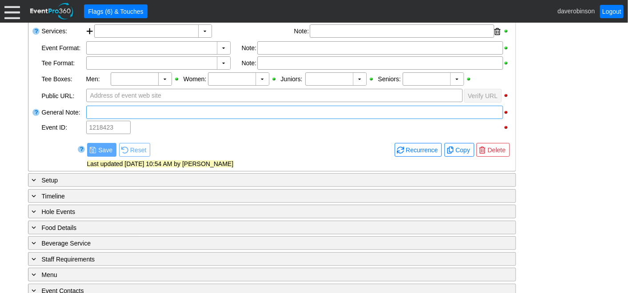
click at [118, 111] on div at bounding box center [294, 112] width 417 height 13
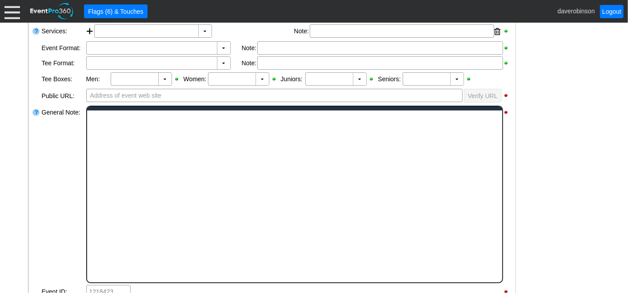
scroll to position [0, 0]
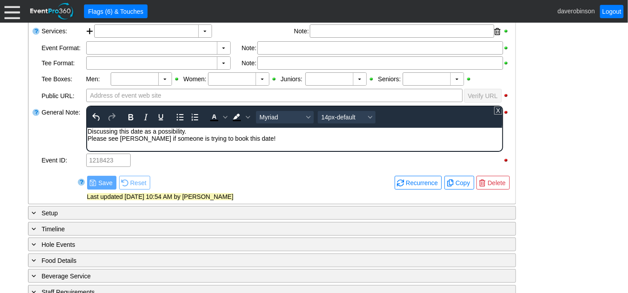
click at [124, 138] on div "Please see [PERSON_NAME] if someone is trying to book this date!" at bounding box center [294, 138] width 414 height 7
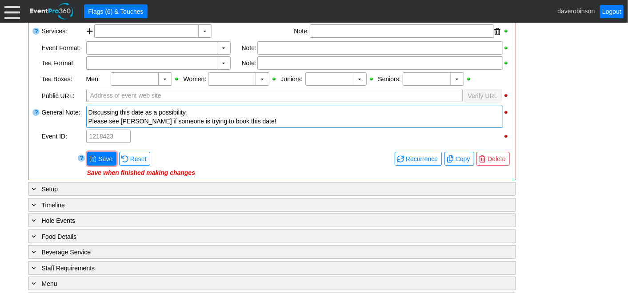
click at [12, 141] on div "Link ▼ Flag ▼ Document: Event Page Χ ▼ ● Print or PDF E-Sign ▼ Insert ▼ Save ▼ ▼" at bounding box center [314, 158] width 628 height 271
click at [103, 155] on span "Save" at bounding box center [105, 159] width 18 height 9
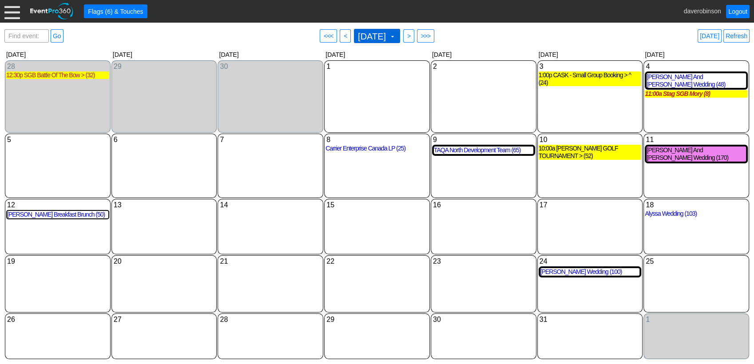
click at [396, 38] on span at bounding box center [392, 36] width 7 height 7
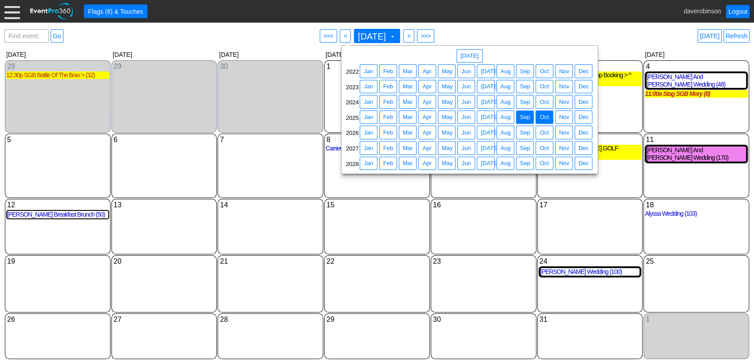
click at [525, 120] on span "Sep" at bounding box center [525, 117] width 14 height 9
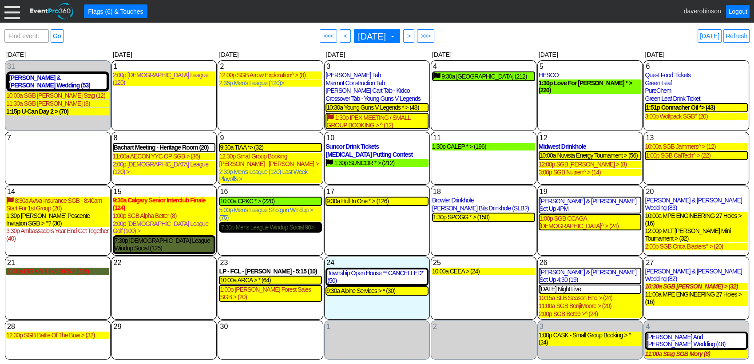
click at [263, 231] on div "7:30p Mens League Windup Social 90>" at bounding box center [271, 228] width 100 height 8
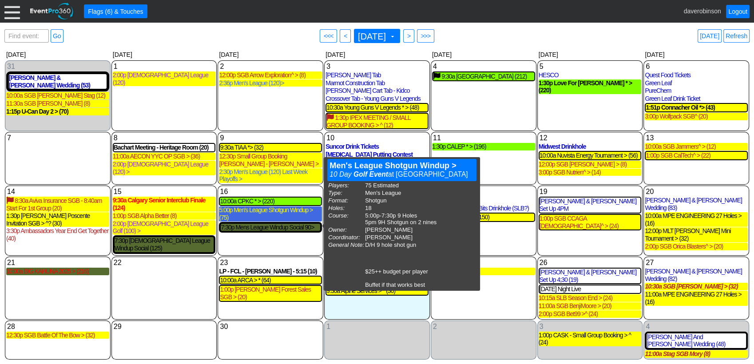
click at [274, 222] on div "5:00p Men's League Shotgun Windup > (75)" at bounding box center [270, 214] width 103 height 15
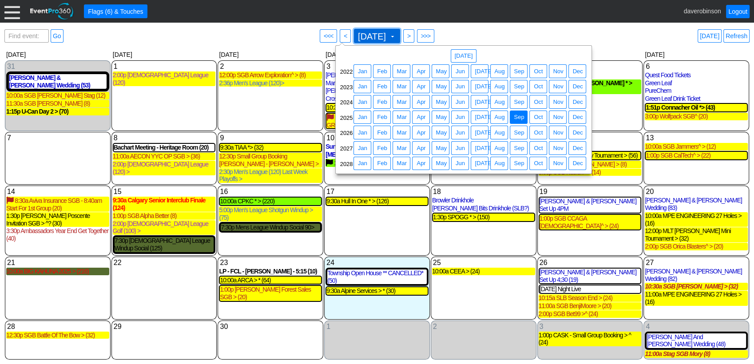
click at [396, 36] on span at bounding box center [392, 36] width 7 height 7
click at [574, 119] on span "Dec" at bounding box center [578, 117] width 14 height 9
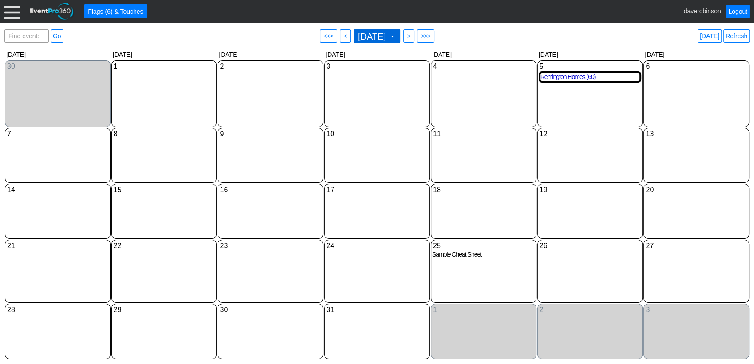
click at [396, 40] on span "[DATE] ▼" at bounding box center [376, 36] width 40 height 10
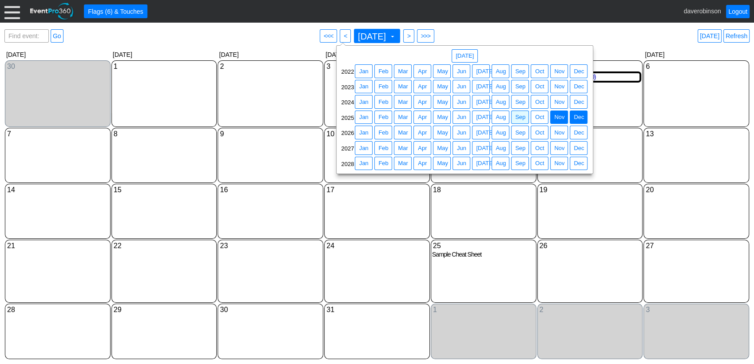
click at [554, 118] on span "Nov" at bounding box center [560, 117] width 14 height 9
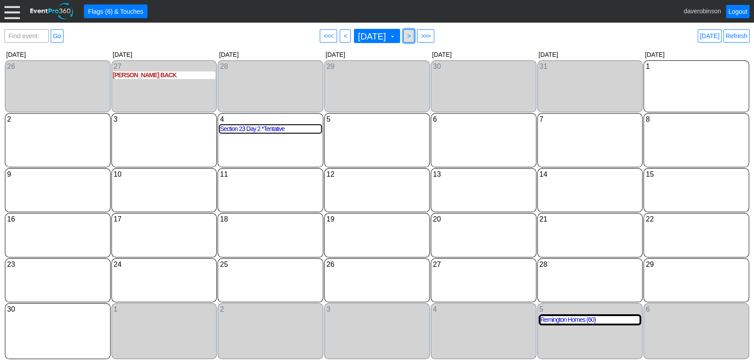
click at [414, 37] on span "● >" at bounding box center [408, 35] width 11 height 13
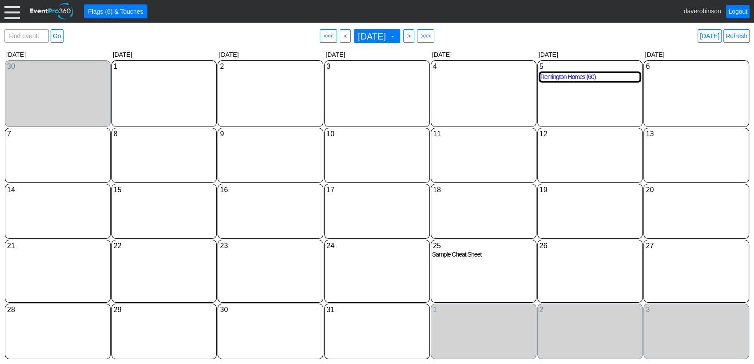
click at [245, 36] on div "Find event: enter title Go ● <<< ● < [DATE] ▼ ● > ● >>> [DATE] Refresh" at bounding box center [376, 36] width 745 height 18
click at [527, 38] on div "Find event: enter title Go ● <<< ● < [DATE] ▼ ● > ● >>> [DATE] Refresh" at bounding box center [376, 36] width 745 height 18
click at [486, 39] on div "Find event: enter title Go ● <<< ● < [DATE] ▼ ● > ● >>> [DATE] Refresh" at bounding box center [376, 36] width 745 height 18
click at [250, 37] on div "Find event: enter title Go ● <<< ● < [DATE] ▼ ● > ● >>> [DATE] Refresh" at bounding box center [376, 36] width 745 height 18
click at [516, 25] on div "Find event: enter title Go ● <<< ● < [DATE] ▼ ● > ● >>> [DATE] Refresh ▼ ◀ ▶ [D…" at bounding box center [377, 194] width 754 height 342
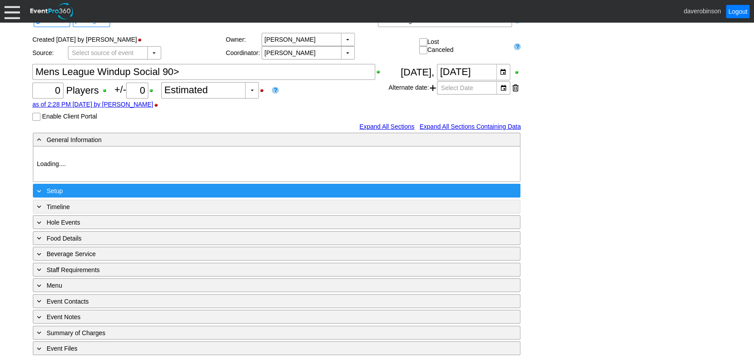
type input "Heritage Pointe Golf Club"
type input "1205808"
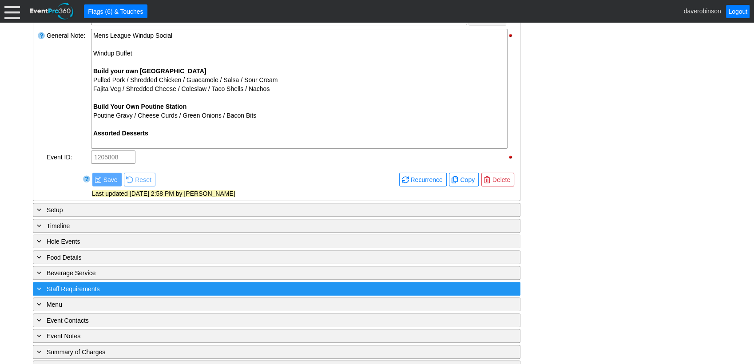
scroll to position [340, 0]
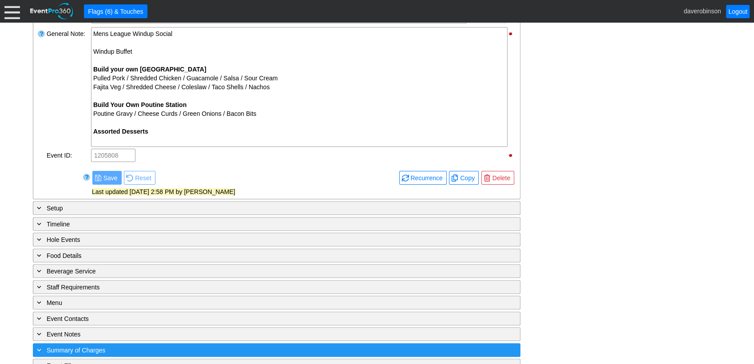
click at [41, 347] on span at bounding box center [39, 350] width 8 height 8
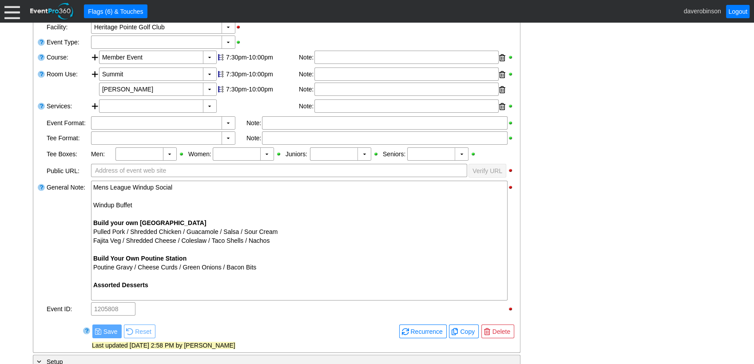
scroll to position [0, 0]
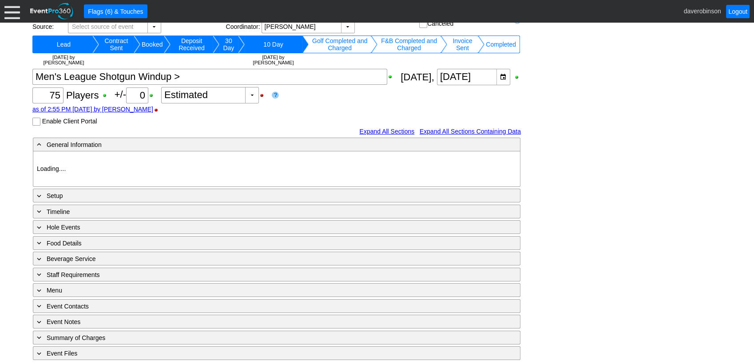
type input "Heritage Pointe Golf Club"
type input "Men's League"
type input "Shotgun"
type input "1033836"
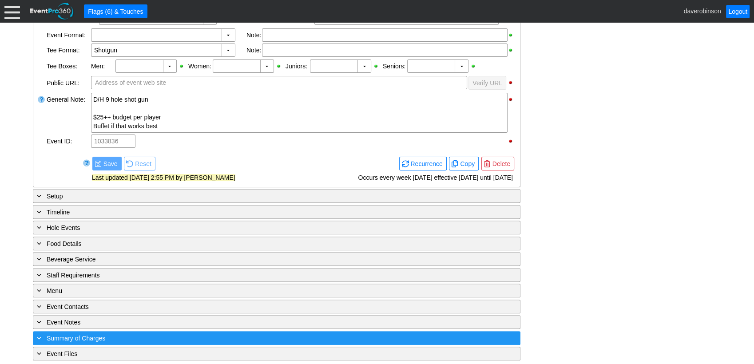
click at [64, 333] on div "+ Summary of Charges" at bounding box center [258, 338] width 447 height 10
